Goal: Check status: Check status

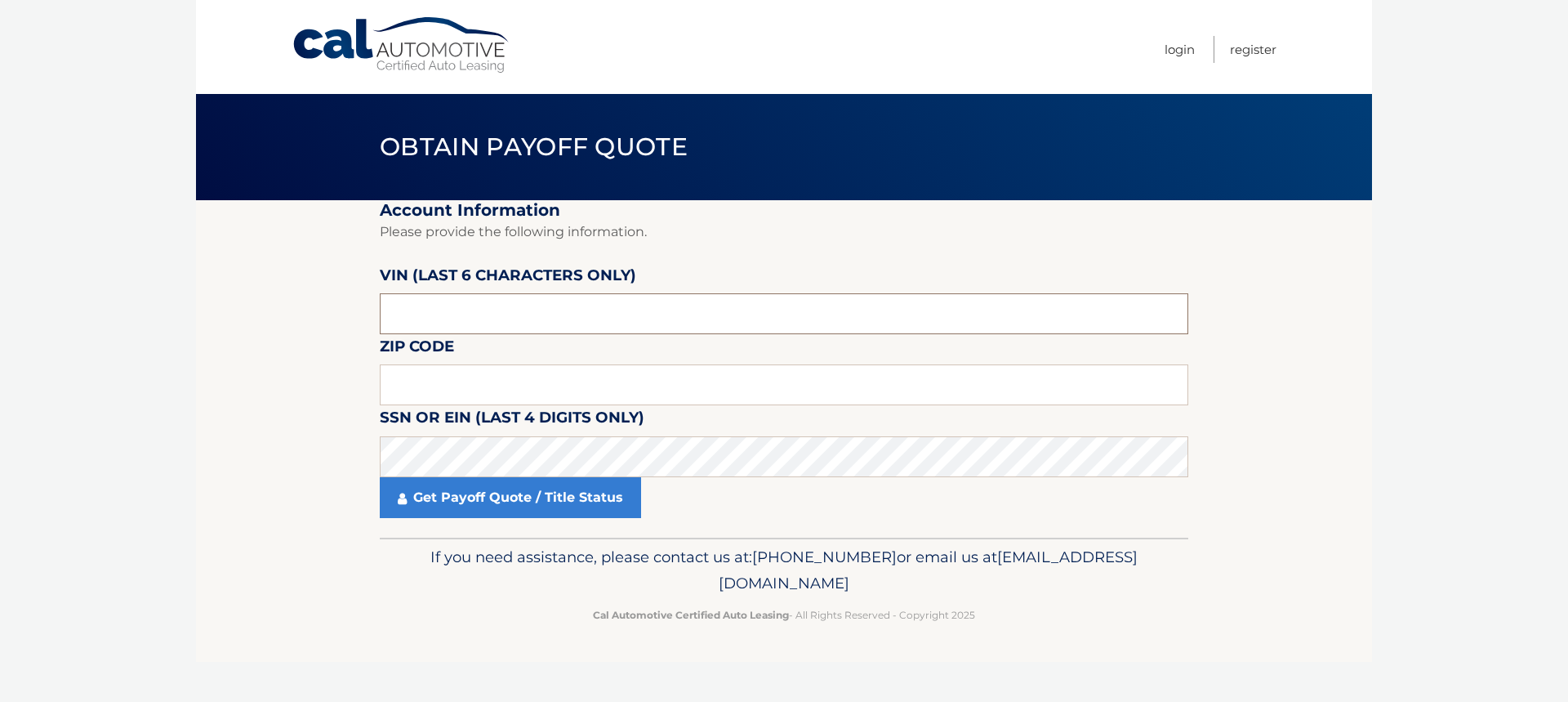
click at [470, 312] on input "text" at bounding box center [784, 314] width 809 height 41
type input "495675"
click at [478, 374] on input "text" at bounding box center [784, 385] width 809 height 41
type input "08037"
click at [504, 494] on link "Get Payoff Quote / Title Status" at bounding box center [510, 497] width 261 height 41
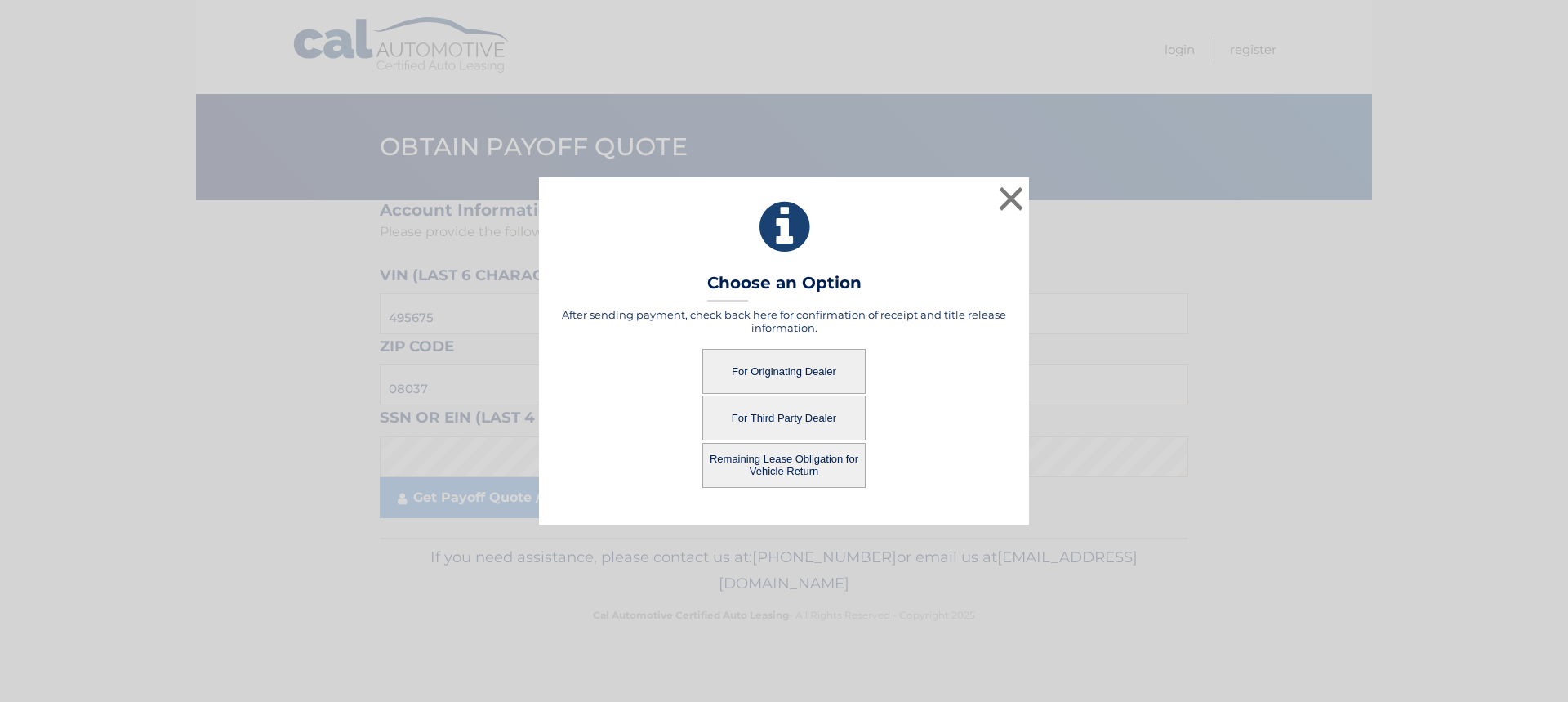
click at [788, 367] on button "For Originating Dealer" at bounding box center [784, 371] width 163 height 45
click at [775, 376] on button "For Originating Dealer" at bounding box center [784, 371] width 163 height 45
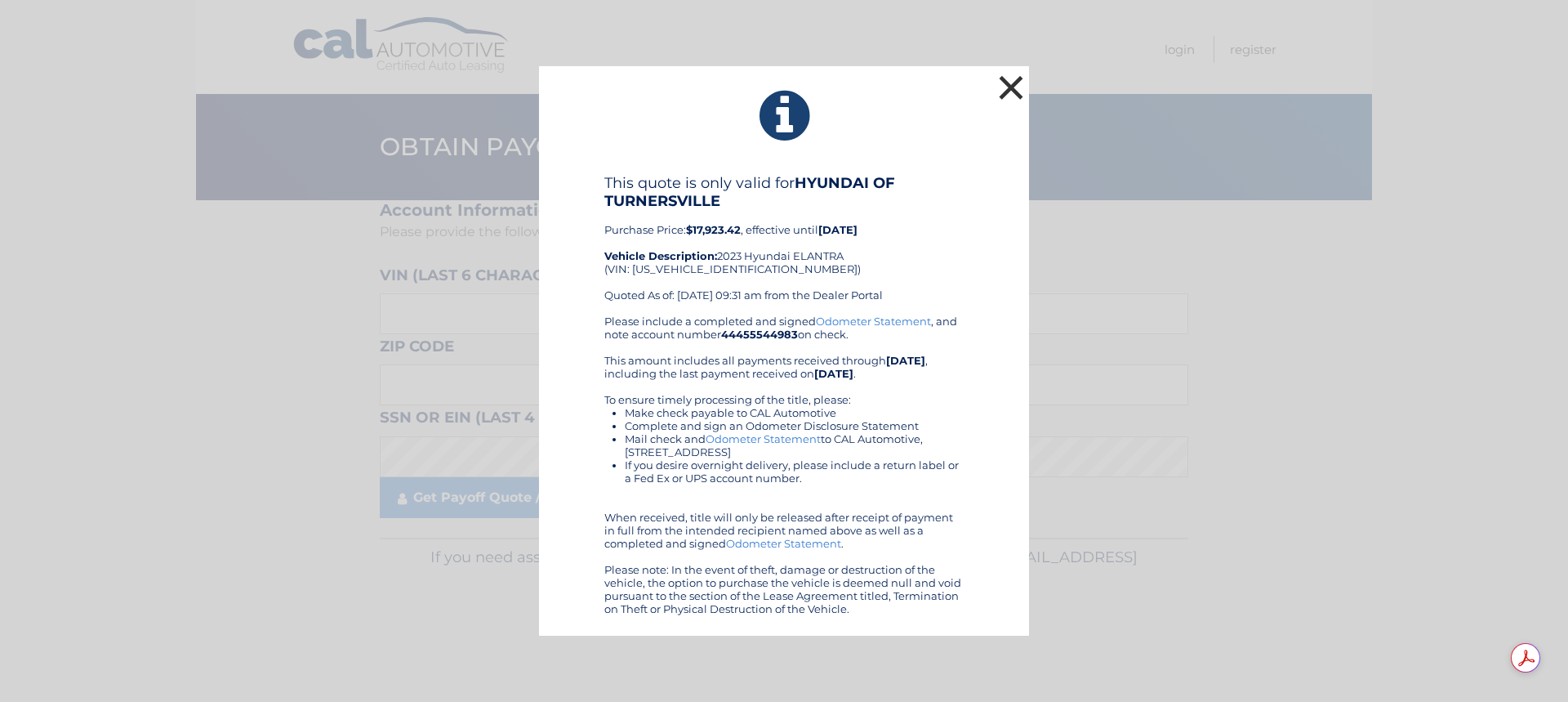
click at [1011, 96] on button "×" at bounding box center [1011, 87] width 33 height 33
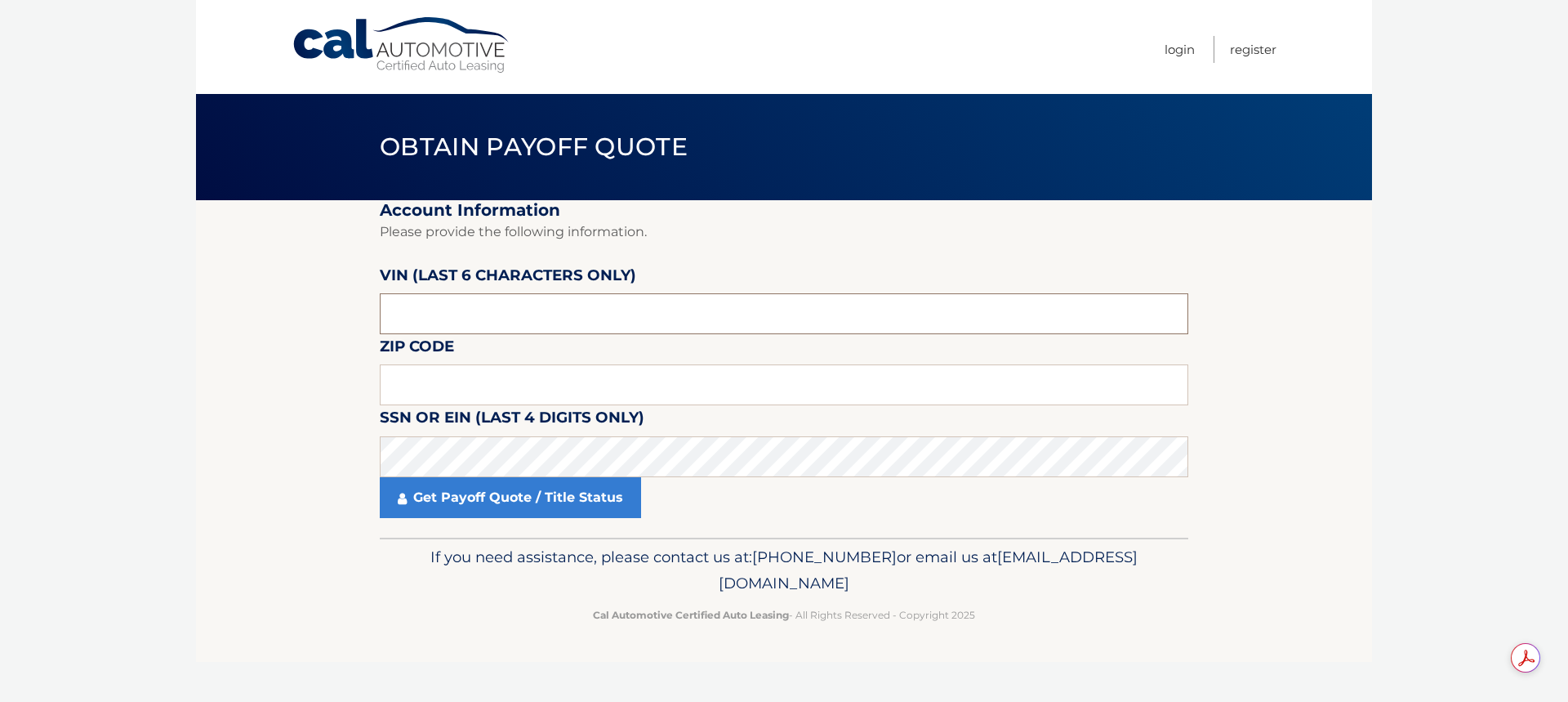
click at [460, 319] on input "text" at bounding box center [784, 314] width 809 height 41
type input "495675"
click at [476, 374] on input "text" at bounding box center [784, 385] width 809 height 41
type input "08037"
click at [454, 500] on link "Get Payoff Quote / Title Status" at bounding box center [510, 497] width 261 height 41
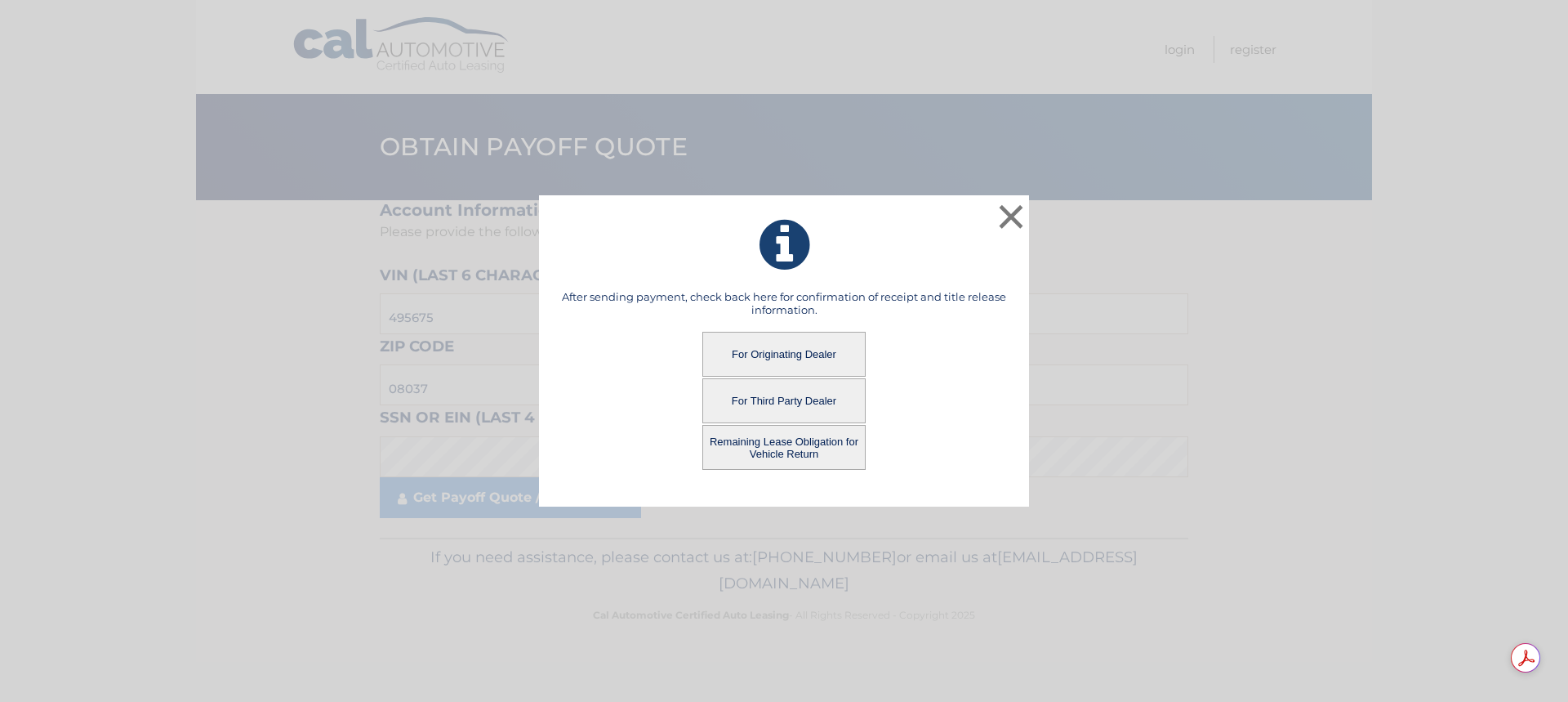
click at [766, 446] on button "Remaining Lease Obligation for Vehicle Return" at bounding box center [784, 447] width 163 height 45
click at [773, 442] on button "Remaining Lease Obligation for Vehicle Return" at bounding box center [784, 447] width 163 height 45
